Goal: Transaction & Acquisition: Purchase product/service

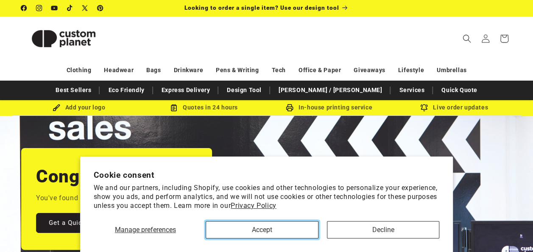
click at [281, 232] on button "Accept" at bounding box center [262, 229] width 113 height 17
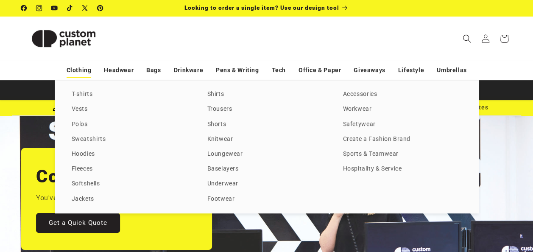
click at [83, 69] on link "Clothing" at bounding box center [79, 70] width 25 height 15
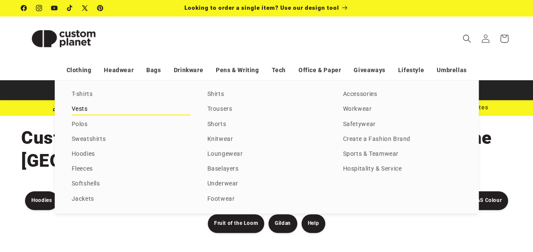
click at [86, 110] on link "Vests" at bounding box center [131, 108] width 119 height 11
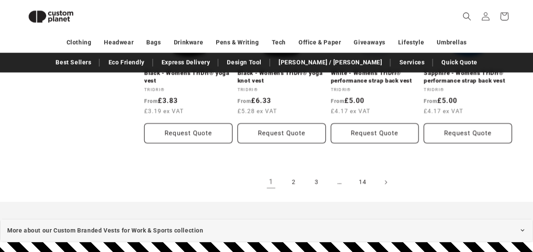
scroll to position [1091, 0]
